Goal: Task Accomplishment & Management: Manage account settings

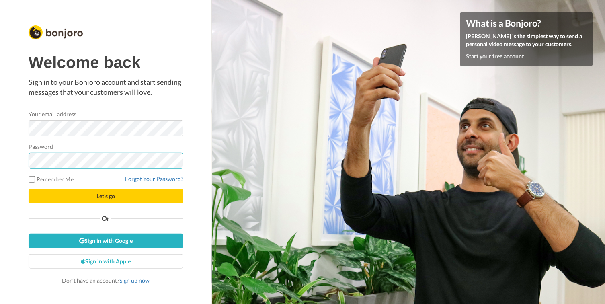
click at [106, 196] on button "Let's go" at bounding box center [106, 196] width 155 height 14
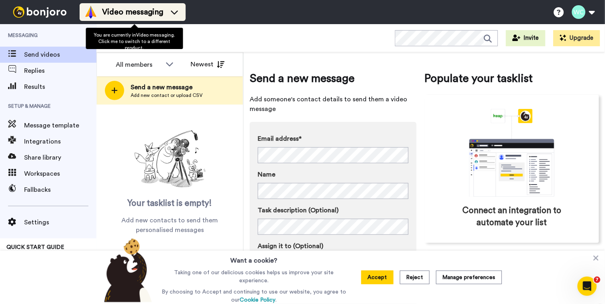
click at [178, 14] on icon at bounding box center [174, 12] width 7 height 4
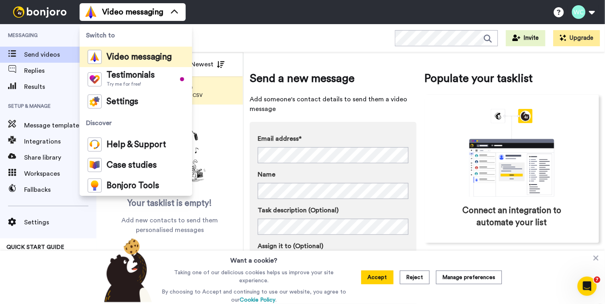
click at [333, 49] on div "All WORKSPACES View all All Default Admission Counselor Default New Applicant: …" at bounding box center [350, 38] width 508 height 28
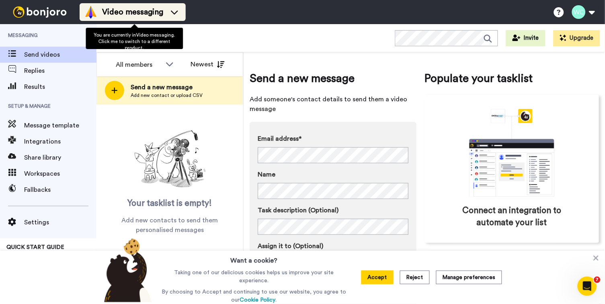
click at [163, 15] on span "Video messaging" at bounding box center [132, 11] width 61 height 11
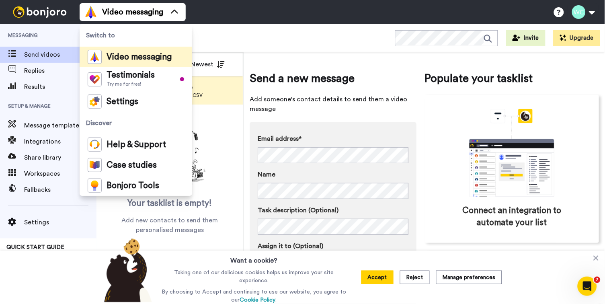
click at [264, 36] on div "All WORKSPACES View all All Default Admission Counselor Default New Applicant: …" at bounding box center [350, 38] width 508 height 28
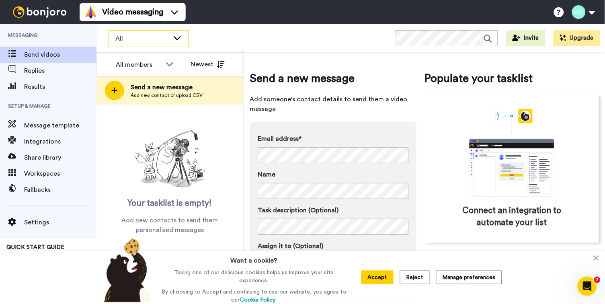
click at [155, 41] on span "All" at bounding box center [142, 39] width 54 height 10
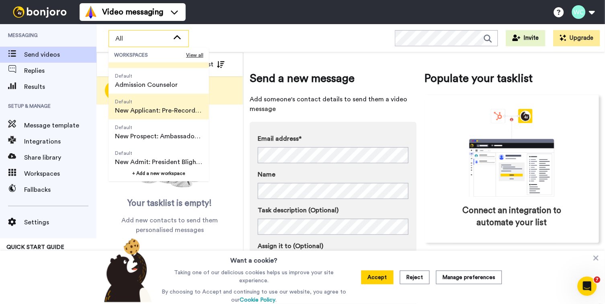
scroll to position [28, 0]
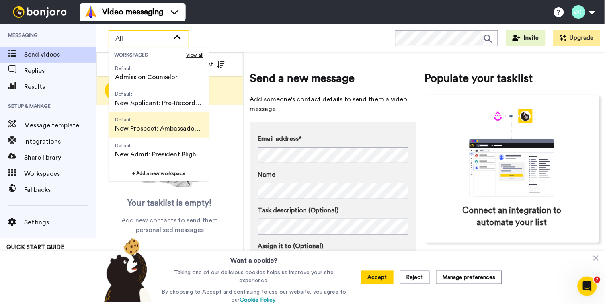
click at [167, 125] on span "New Prospect: Ambassador Video" at bounding box center [159, 129] width 88 height 10
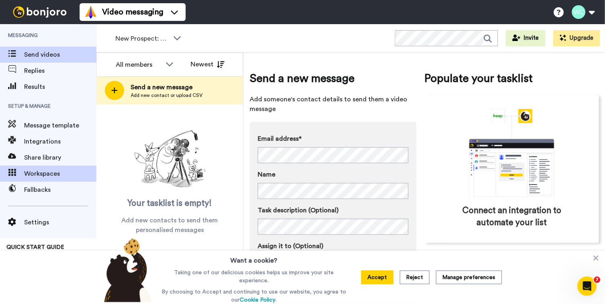
click at [43, 172] on span "Workspaces" at bounding box center [60, 174] width 72 height 10
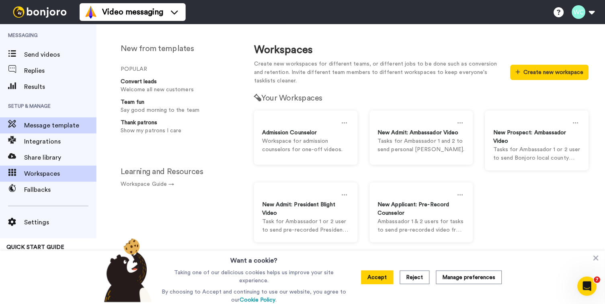
click at [58, 124] on span "Message template" at bounding box center [60, 126] width 72 height 10
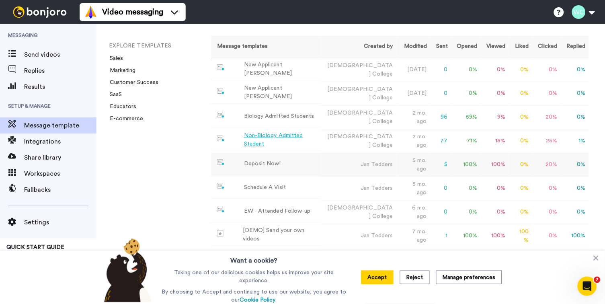
scroll to position [53, 0]
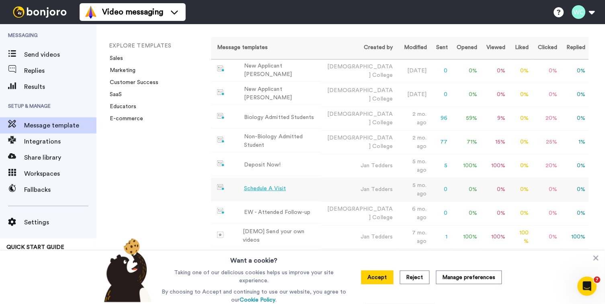
click at [270, 184] on div "Schedule A Visit" at bounding box center [265, 188] width 42 height 8
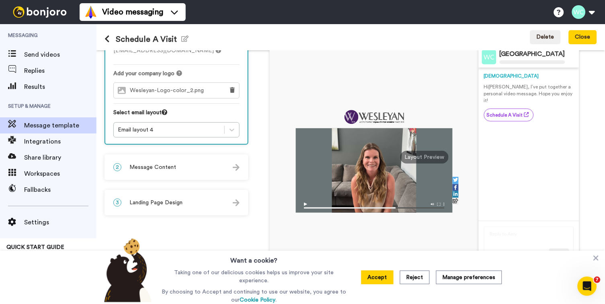
scroll to position [57, 0]
click at [209, 161] on div "2 Message Content" at bounding box center [176, 167] width 142 height 24
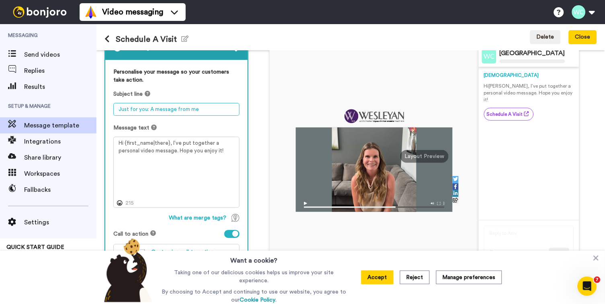
drag, startPoint x: 203, startPoint y: 106, endPoint x: 105, endPoint y: 104, distance: 97.7
click at [105, 104] on div "Personalise your message so your customers take action. Subject line Just for y…" at bounding box center [176, 167] width 142 height 214
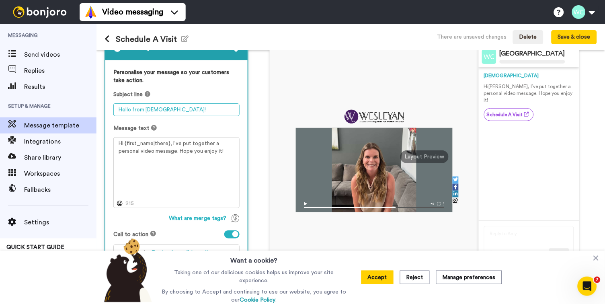
type textarea "Hello from Wesleyan!"
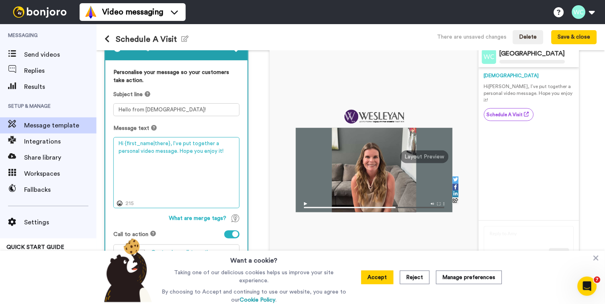
drag, startPoint x: 207, startPoint y: 147, endPoint x: 196, endPoint y: 147, distance: 11.3
click at [170, 140] on textarea "Hi {first_name|there}, I’ve put together a personal video message. Hope you enj…" at bounding box center [176, 172] width 126 height 71
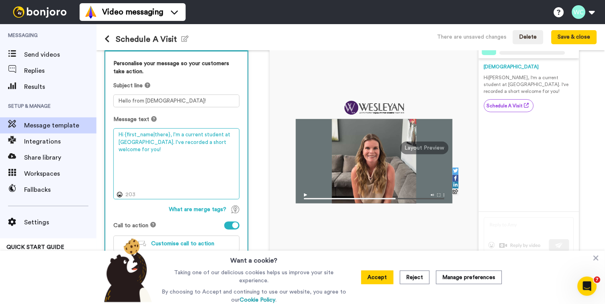
scroll to position [65, 0]
type textarea "Hi {first_name|there}, I'm a current student at Wesleyan. I've recorded a short…"
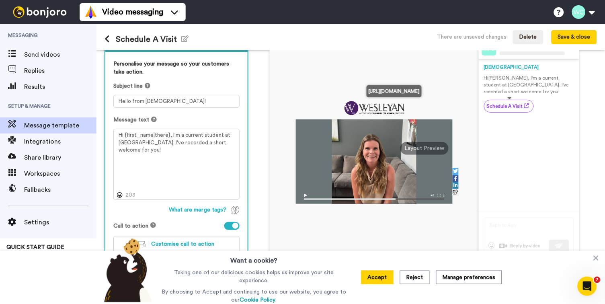
click at [515, 101] on link "Schedule A Visit" at bounding box center [509, 106] width 50 height 13
click at [579, 34] on button "Save & close" at bounding box center [573, 37] width 45 height 14
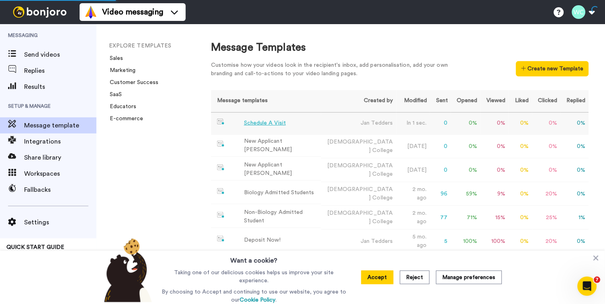
click at [264, 120] on div "Schedule A Visit" at bounding box center [265, 123] width 42 height 8
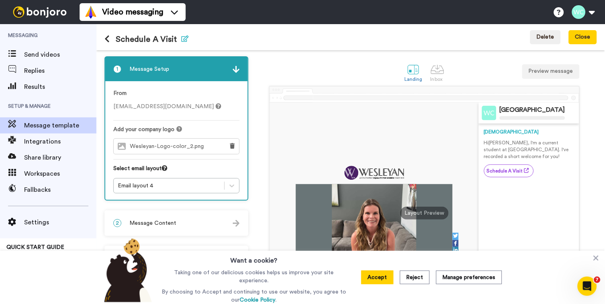
click at [188, 38] on icon "button" at bounding box center [184, 38] width 7 height 6
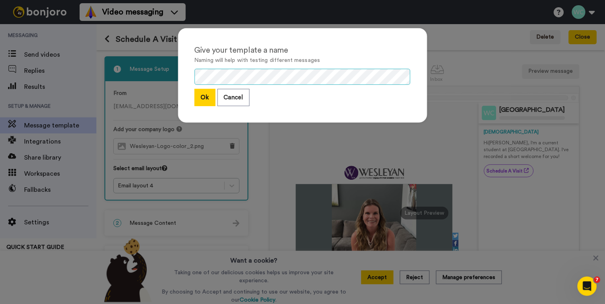
click at [186, 73] on div "Give your template a name Naming will help with testing different messages Ok C…" at bounding box center [302, 75] width 249 height 94
click at [202, 94] on button "Ok" at bounding box center [204, 97] width 21 height 17
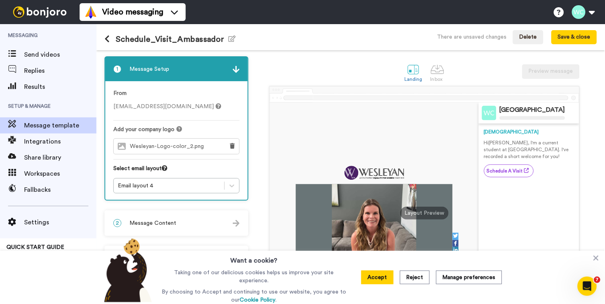
click at [144, 101] on div "From rbliss@wesleyancollege.edu" at bounding box center [176, 104] width 126 height 31
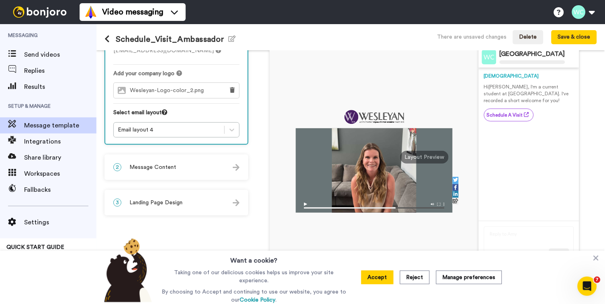
scroll to position [57, 0]
click at [181, 163] on div "2 Message Content" at bounding box center [176, 167] width 142 height 24
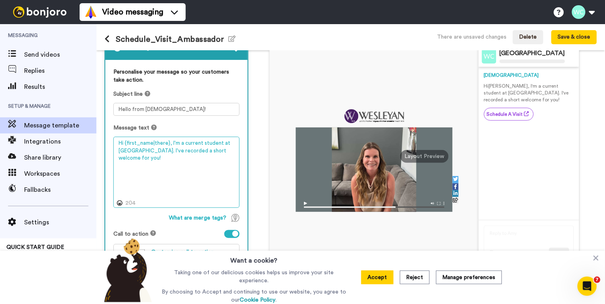
drag, startPoint x: 140, startPoint y: 147, endPoint x: 183, endPoint y: 138, distance: 43.8
click at [183, 138] on textarea "Hi {first_name|there}, I'm a current student at Wesleyan. I've recorded a short…" at bounding box center [176, 172] width 126 height 71
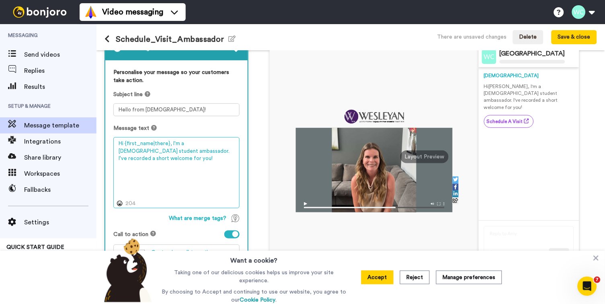
drag, startPoint x: 127, startPoint y: 154, endPoint x: 207, endPoint y: 152, distance: 80.4
click at [199, 149] on textarea "Hi {first_name|there}, I'm a Wesleyan student ambassador. I've recorded a short…" at bounding box center [176, 172] width 126 height 71
click at [213, 147] on textarea "Hi {first_name|there}, I'm a Wesleyan student ambassador. I've recorded a short…" at bounding box center [176, 172] width 126 height 71
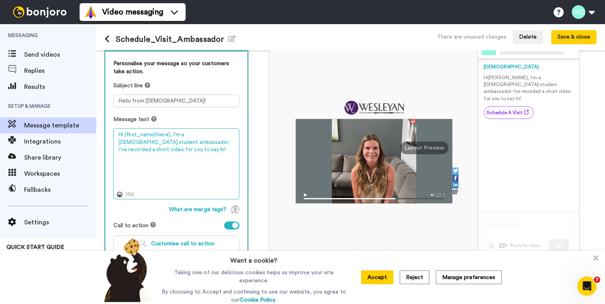
scroll to position [65, 0]
type textarea "Hi {first_name|there}, I'm a Wesleyan student ambassador. I've recorded a short…"
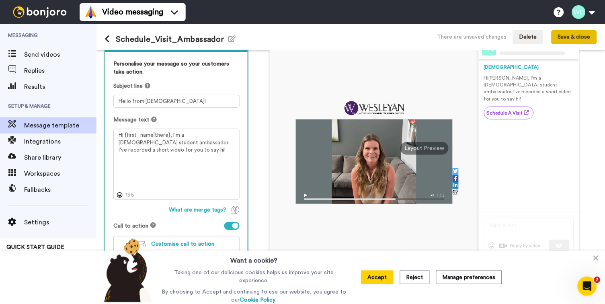
click at [576, 38] on button "Save & close" at bounding box center [573, 37] width 45 height 14
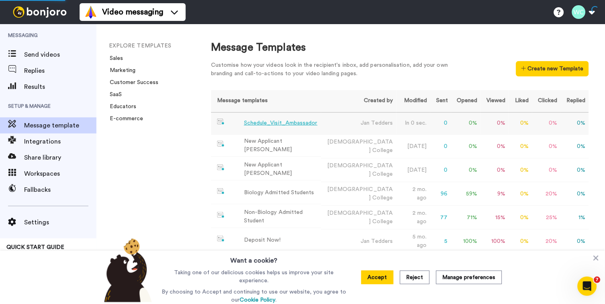
click at [275, 123] on div "Schedule_Visit_Ambassador" at bounding box center [281, 123] width 74 height 8
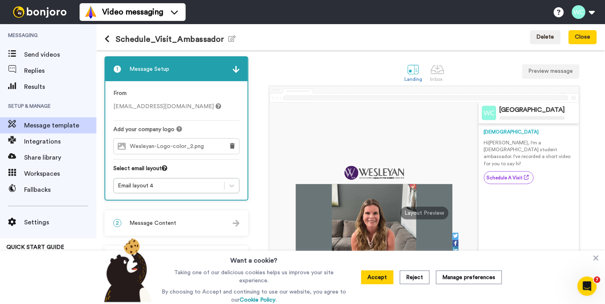
scroll to position [57, 0]
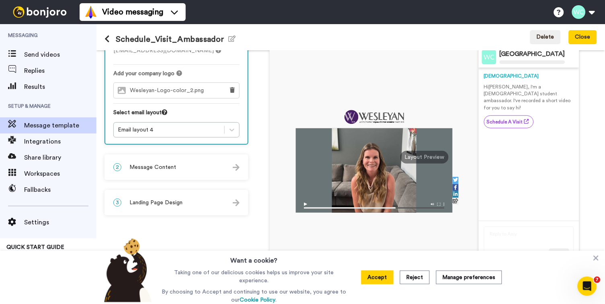
click at [176, 202] on span "Landing Page Design" at bounding box center [155, 203] width 53 height 8
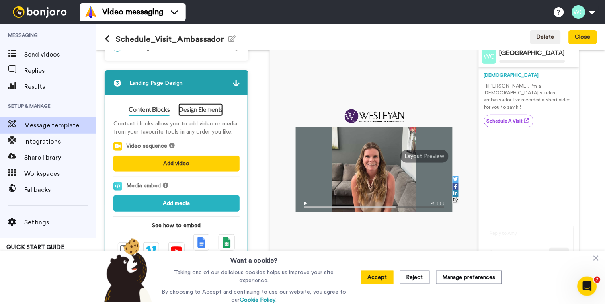
click at [204, 106] on link "Design Elements" at bounding box center [200, 109] width 45 height 13
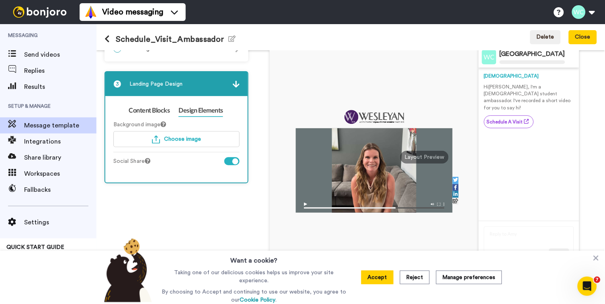
click at [231, 158] on div at bounding box center [231, 161] width 15 height 8
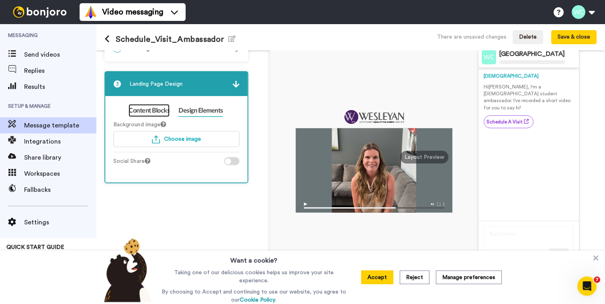
click at [153, 106] on link "Content Blocks" at bounding box center [149, 110] width 41 height 13
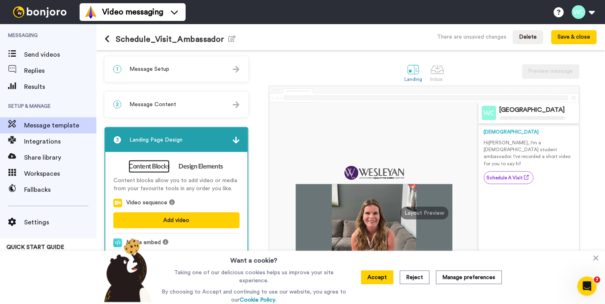
scroll to position [0, 0]
click at [379, 278] on button "Accept" at bounding box center [377, 277] width 32 height 14
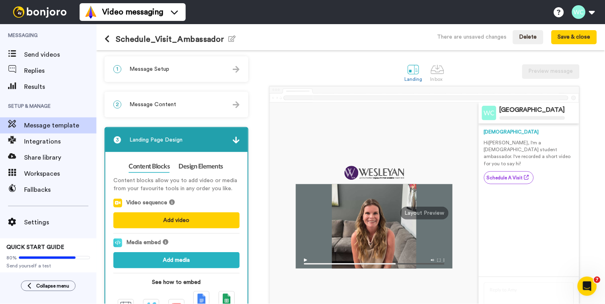
click at [166, 102] on span "Message Content" at bounding box center [152, 104] width 47 height 8
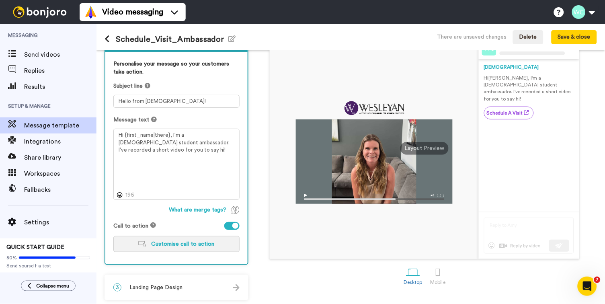
click at [185, 241] on span "Customise call to action" at bounding box center [182, 244] width 63 height 6
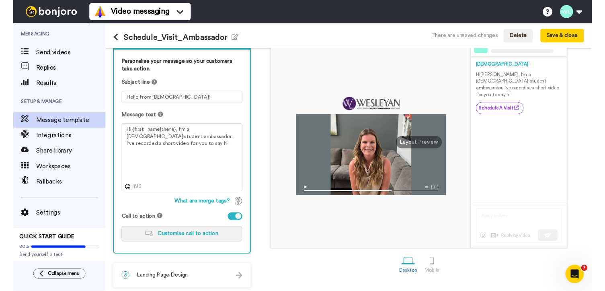
scroll to position [64, 0]
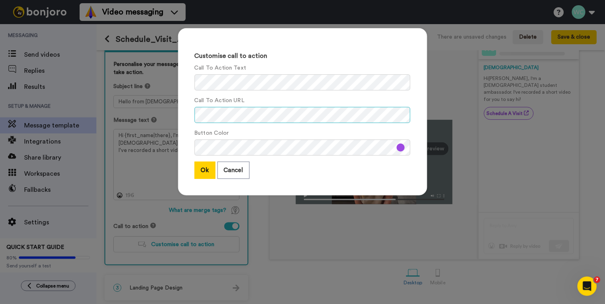
click at [443, 125] on div "Customise call to action Call To Action Text Call To Action URL Button Color Ok…" at bounding box center [302, 152] width 605 height 304
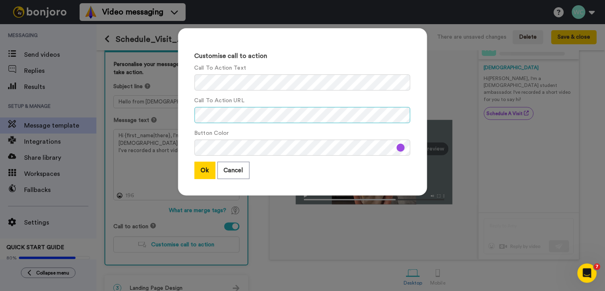
click at [165, 109] on div "Customise call to action Call To Action Text Call To Action URL Button Color Ok…" at bounding box center [302, 145] width 605 height 291
click at [205, 166] on button "Ok" at bounding box center [204, 170] width 21 height 17
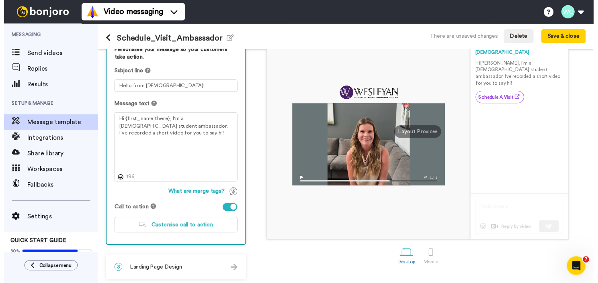
scroll to position [75, 0]
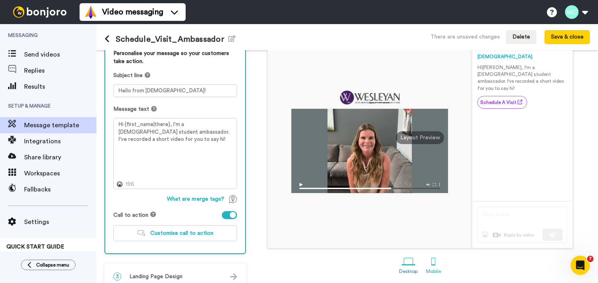
click at [435, 264] on div at bounding box center [433, 262] width 14 height 14
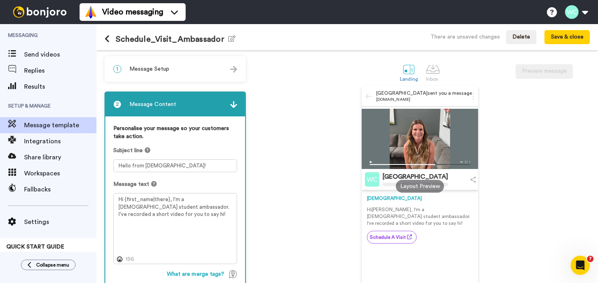
click at [229, 68] on div "1 Message Setup" at bounding box center [175, 69] width 140 height 24
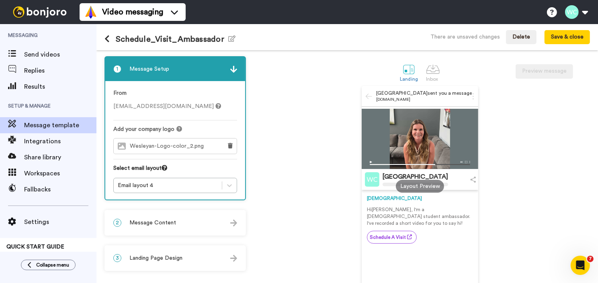
drag, startPoint x: 178, startPoint y: 102, endPoint x: 184, endPoint y: 104, distance: 6.6
click at [178, 104] on span "[EMAIL_ADDRESS][DOMAIN_NAME]" at bounding box center [167, 107] width 108 height 6
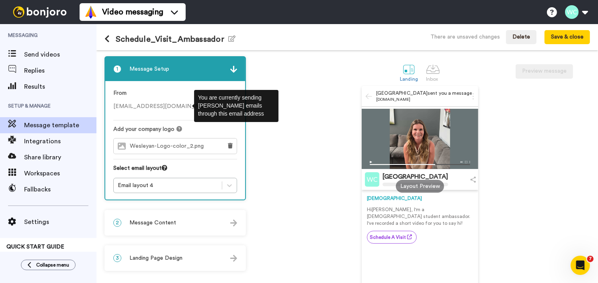
click at [215, 104] on icon at bounding box center [218, 106] width 6 height 6
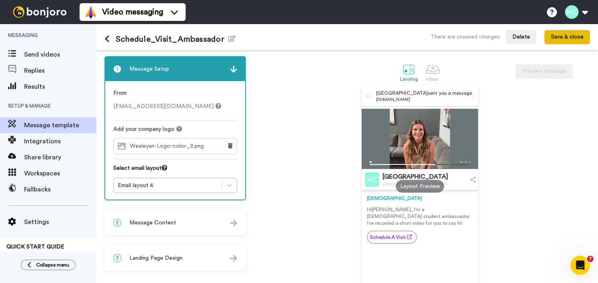
click at [557, 37] on button "Save & close" at bounding box center [566, 37] width 45 height 14
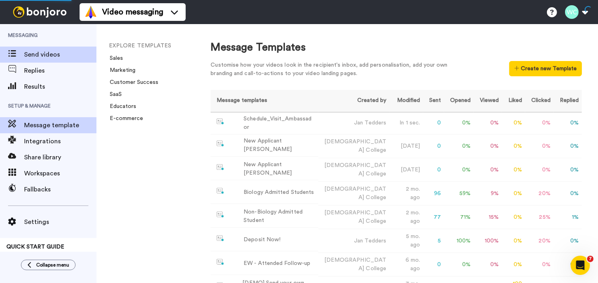
click at [37, 52] on span "Send videos" at bounding box center [60, 55] width 72 height 10
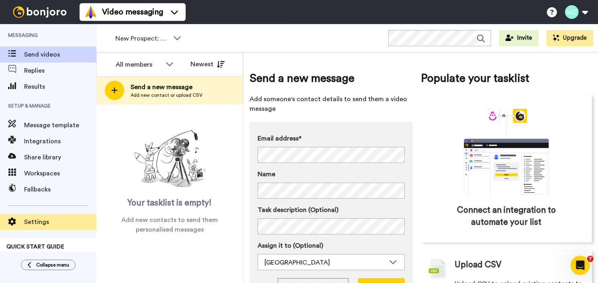
click at [34, 220] on span "Settings" at bounding box center [60, 222] width 72 height 10
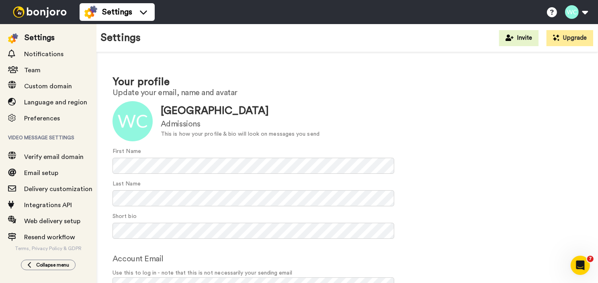
scroll to position [68, 0]
click at [41, 177] on div "Email setup" at bounding box center [48, 174] width 96 height 16
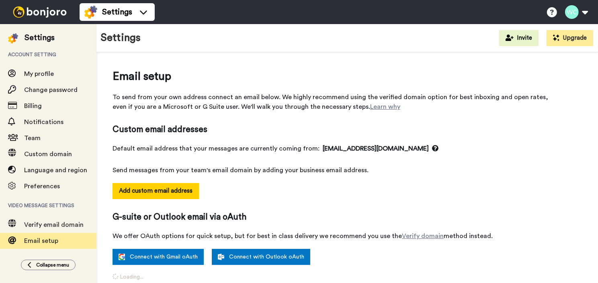
select select "157164"
select select "157247"
select select "158069"
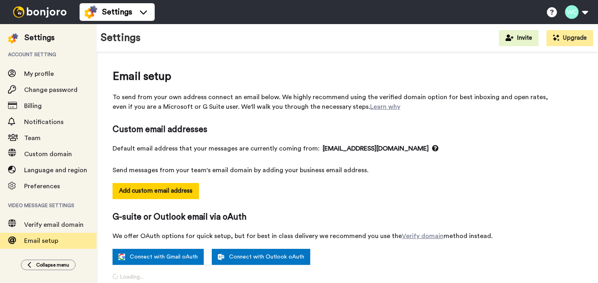
select select "158069"
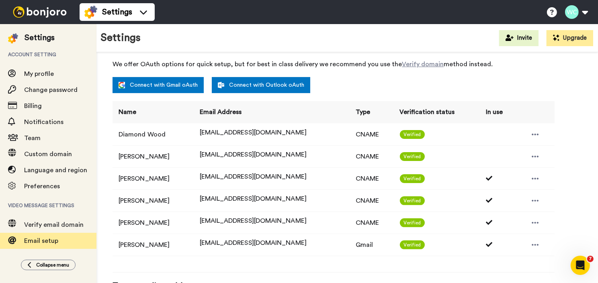
scroll to position [121, 0]
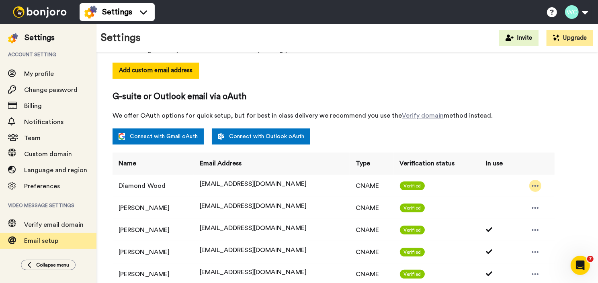
click at [534, 183] on icon at bounding box center [535, 186] width 7 height 8
click at [555, 197] on li "Delete" at bounding box center [548, 197] width 43 height 11
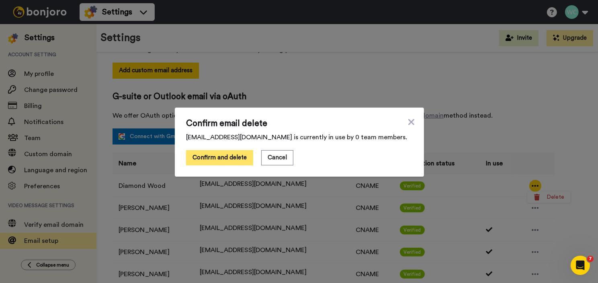
click at [226, 157] on button "Confirm and delete" at bounding box center [219, 157] width 67 height 15
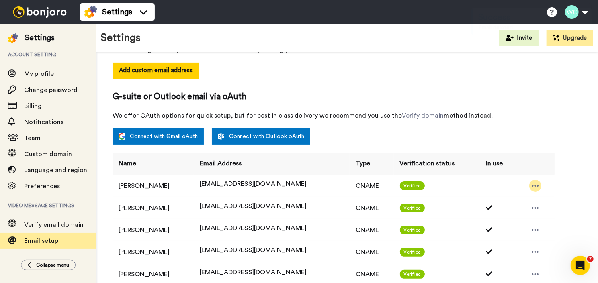
click at [534, 185] on icon at bounding box center [535, 186] width 7 height 2
click at [551, 198] on li "Delete" at bounding box center [548, 197] width 43 height 11
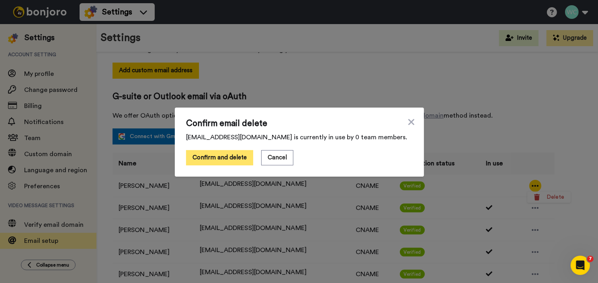
click at [212, 155] on button "Confirm and delete" at bounding box center [219, 157] width 67 height 15
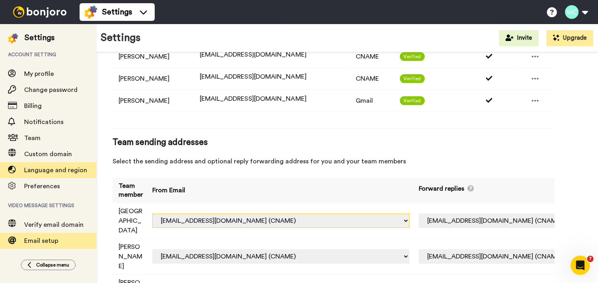
scroll to position [0, 0]
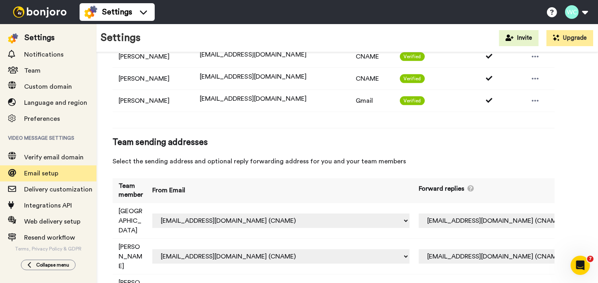
click at [47, 264] on span "Collapse menu" at bounding box center [52, 265] width 33 height 6
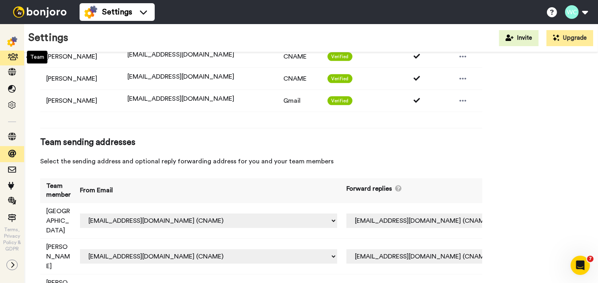
click at [11, 54] on icon at bounding box center [12, 57] width 8 height 8
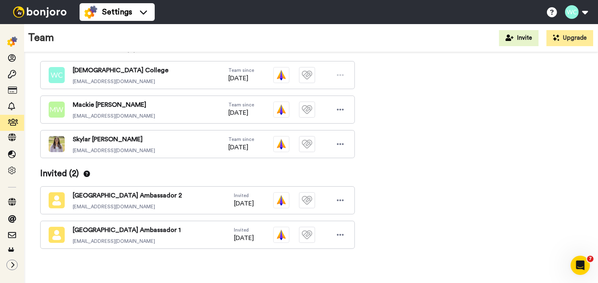
scroll to position [176, 0]
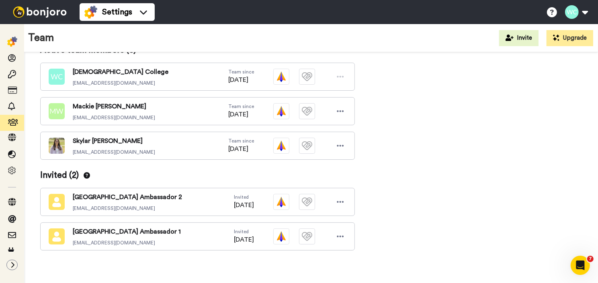
click at [342, 76] on icon at bounding box center [340, 77] width 7 height 8
